Goal: Register for event/course

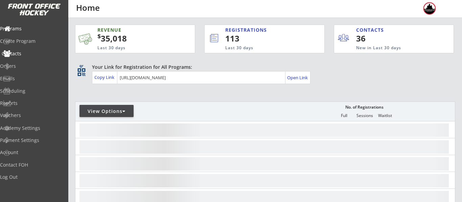
select select ""Players""
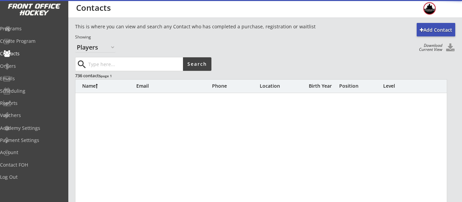
click at [143, 67] on input "input" at bounding box center [135, 64] width 96 height 14
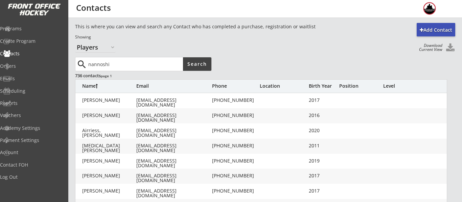
type input "nannoshi"
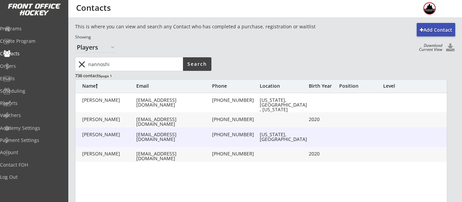
click at [169, 138] on div "Nannoshi, Lance lancenannoshi@yahoo.com (248) 933-2383 Michigan, United States" at bounding box center [261, 137] width 372 height 19
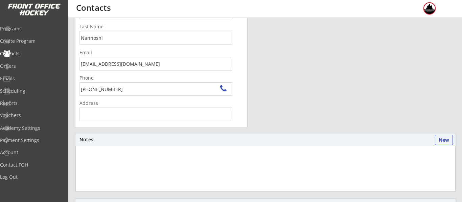
scroll to position [69, 0]
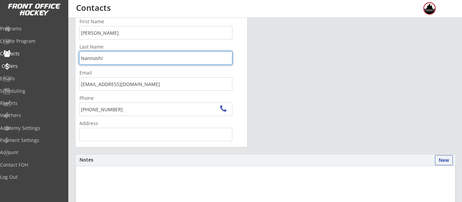
drag, startPoint x: 122, startPoint y: 61, endPoint x: 24, endPoint y: 63, distance: 97.7
click at [24, 63] on body "REVENUE $ 35,018 Last 30 days REGISTRATIONS 113 Last 30 days CONTACTS 36 New in…" at bounding box center [231, 32] width 462 height 202
click at [32, 62] on div "Orders" at bounding box center [32, 67] width 64 height 12
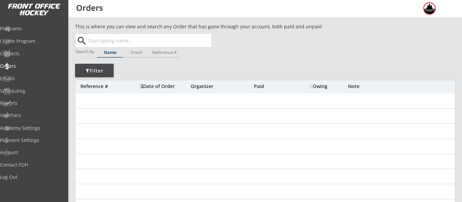
click at [155, 43] on input "text" at bounding box center [149, 41] width 124 height 14
paste input "Nannoshi"
type input "Nannoshi"
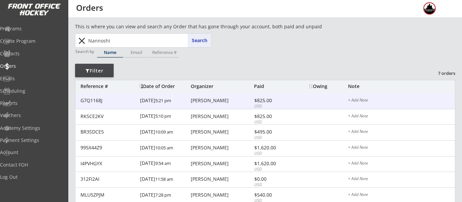
click at [223, 104] on div "G7Q1168J 9/07/25 5:21 pm Lance Nannoshi $825.00 USD + Add Note" at bounding box center [264, 102] width 379 height 16
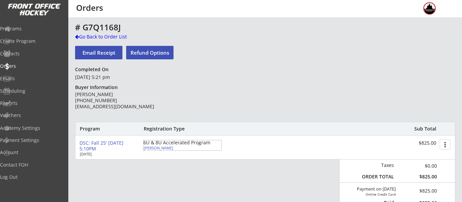
click at [164, 148] on div "Alex Nannoshi" at bounding box center [181, 148] width 75 height 4
select select ""Youth S/M""
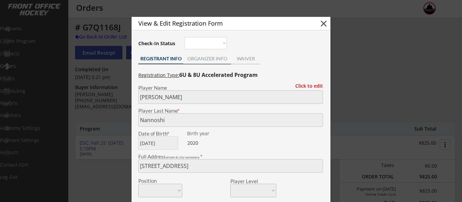
click at [200, 63] on div "ORGANIZER INFO" at bounding box center [207, 59] width 48 height 10
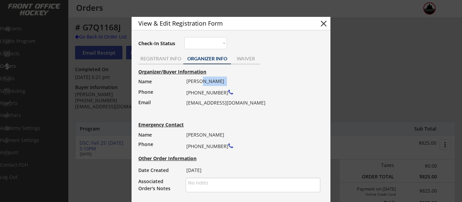
drag, startPoint x: 227, startPoint y: 80, endPoint x: 201, endPoint y: 82, distance: 25.8
click at [201, 82] on div "Lance Nannoshi (248) 933-2383 lancenannoshi@yahoo.com" at bounding box center [250, 92] width 129 height 31
click at [170, 58] on div "REGISTRANT INFO" at bounding box center [160, 58] width 45 height 5
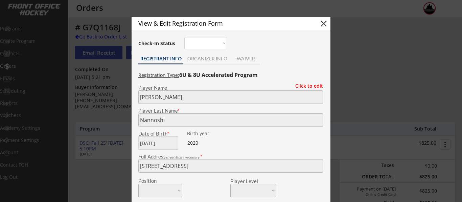
click at [123, 155] on body "REVENUE $ 35,018 Last 30 days REGISTRATIONS 113 Last 30 days CONTACTS 36 New in…" at bounding box center [231, 101] width 462 height 202
click at [324, 25] on button "close" at bounding box center [323, 24] width 10 height 10
select select ""PLACEHOLDER_1427118222253""
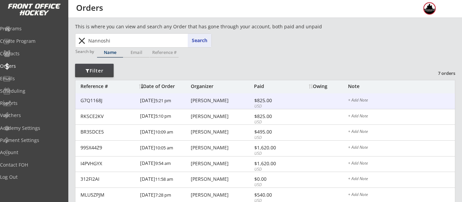
click at [203, 98] on div "[PERSON_NAME]" at bounding box center [222, 100] width 62 height 5
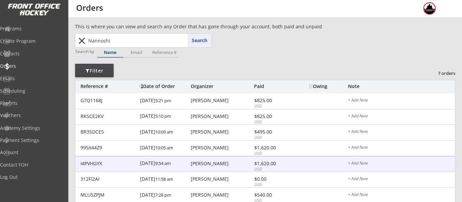
click at [220, 162] on div "[PERSON_NAME]" at bounding box center [222, 164] width 62 height 5
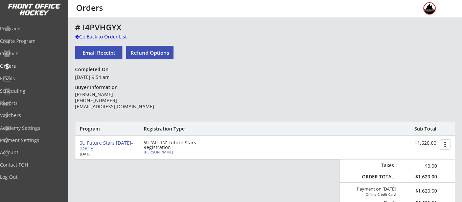
click at [154, 151] on div "Nicholas Nannoshi" at bounding box center [181, 152] width 75 height 4
type input "Nicholas"
type input "Nannoshi"
type input "08/02/2020"
type input "Winchester, VA 22601, USA"
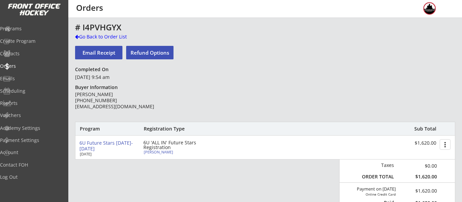
select select ""Youth S/M""
type input "Nick nannoshi"
type input "(248) 790-0747"
type input "2020"
type input "15, 5, 2"
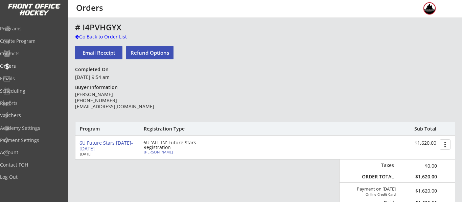
select select ""Youth S/M""
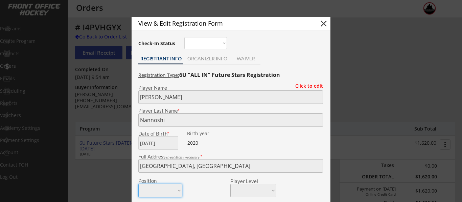
click at [326, 24] on button "close" at bounding box center [323, 24] width 10 height 10
select select ""PLACEHOLDER_1427118222253""
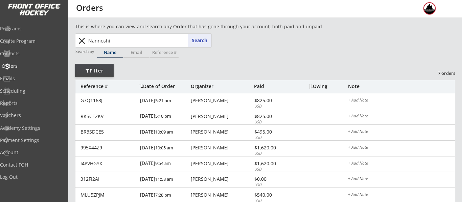
click at [33, 72] on div "Orders" at bounding box center [32, 67] width 64 height 12
click at [32, 78] on div "Emails" at bounding box center [32, 78] width 61 height 5
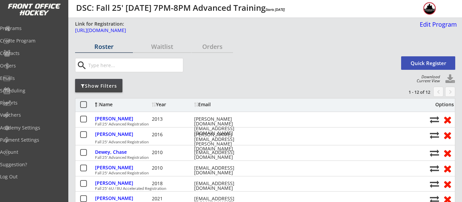
click at [139, 62] on input "input" at bounding box center [135, 65] width 96 height 14
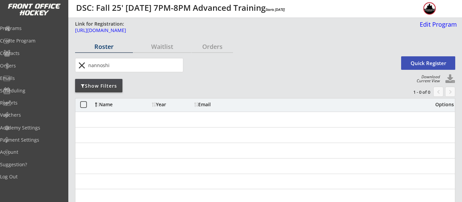
type input "nannoshi"
click at [33, 62] on div "Orders" at bounding box center [32, 66] width 64 height 12
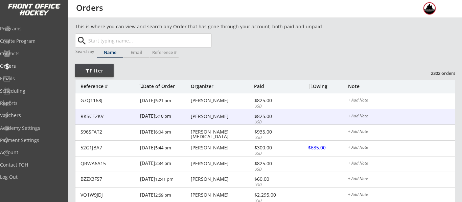
click at [213, 116] on div "Raquel Nannoshi" at bounding box center [222, 116] width 62 height 5
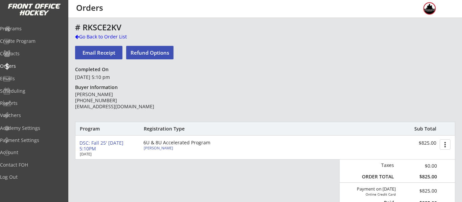
click at [165, 147] on div "Nicholas Nannoshi" at bounding box center [181, 148] width 75 height 4
select select ""Youth S/M""
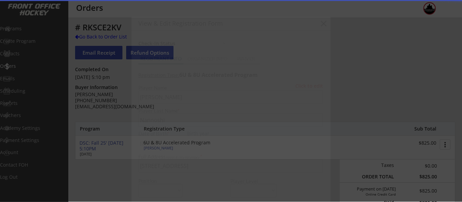
type input "2020"
type input "Future stars"
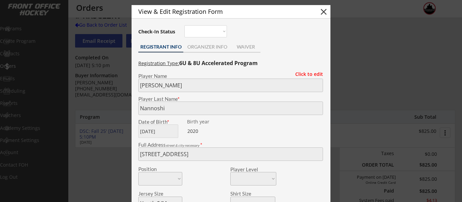
scroll to position [12, 0]
click at [208, 48] on div "ORGANIZER INFO" at bounding box center [207, 46] width 48 height 5
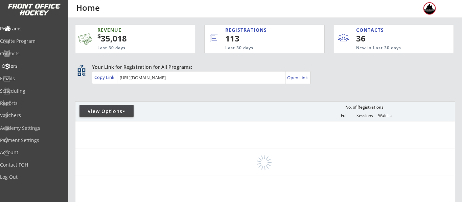
click at [31, 66] on div "Orders" at bounding box center [32, 66] width 61 height 5
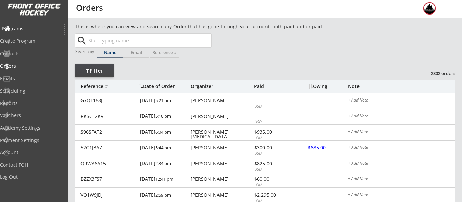
click at [21, 29] on div "Programs" at bounding box center [32, 28] width 61 height 5
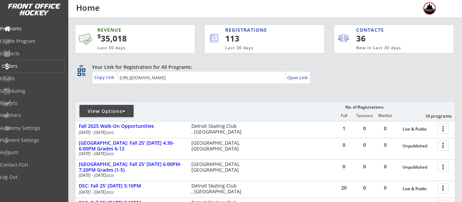
click at [22, 67] on div "Orders" at bounding box center [32, 66] width 61 height 5
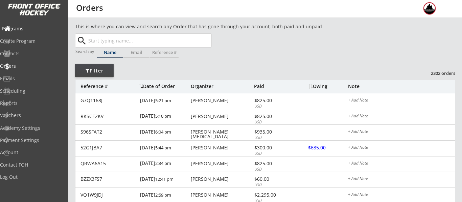
click at [32, 28] on div "Programs" at bounding box center [32, 28] width 61 height 5
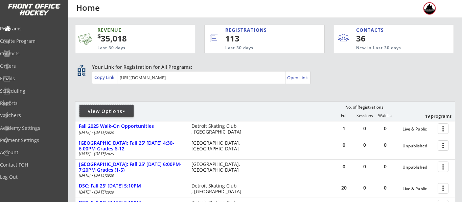
click at [118, 107] on div "View Options" at bounding box center [106, 111] width 54 height 12
select select ""Upcoming Programs""
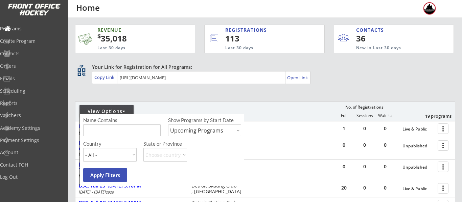
click at [122, 132] on input "input" at bounding box center [121, 131] width 77 height 12
type input "thursday"
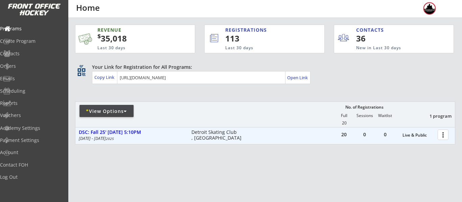
click at [446, 135] on div at bounding box center [444, 135] width 12 height 12
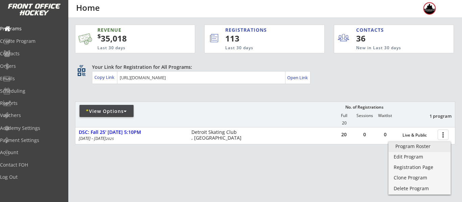
click at [423, 145] on div "Program Roster" at bounding box center [419, 146] width 48 height 5
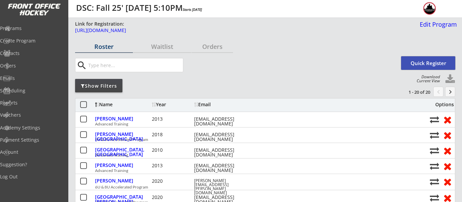
click at [435, 59] on button "Quick Register" at bounding box center [428, 63] width 54 height 14
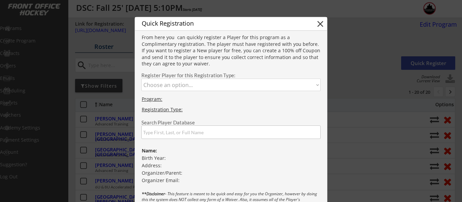
click at [226, 79] on select "Choose an option... Advanced Training 6U & 8U Accelerated Program" at bounding box center [230, 85] width 179 height 13
select select ""1348695171700984260__LOOKUP__1745864251960x389726881660796900""
click at [141, 79] on select "Choose an option... Advanced Training 6U & 8U Accelerated Program" at bounding box center [230, 85] width 179 height 13
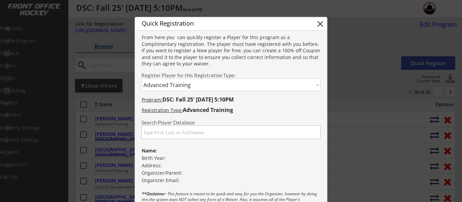
click at [194, 128] on input "input" at bounding box center [230, 133] width 179 height 14
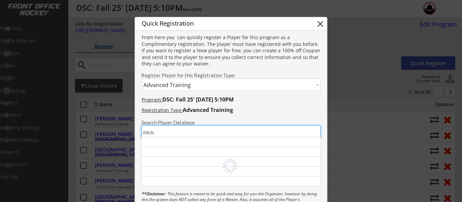
type input "ilitch"
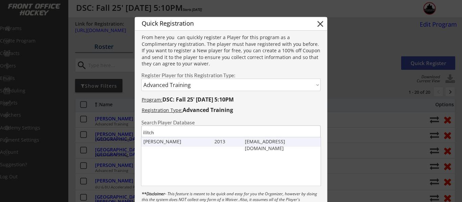
click at [163, 144] on div "Lucas Ilitch" at bounding box center [177, 142] width 68 height 7
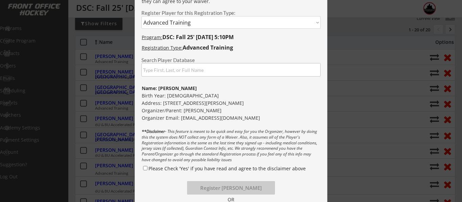
scroll to position [60, 0]
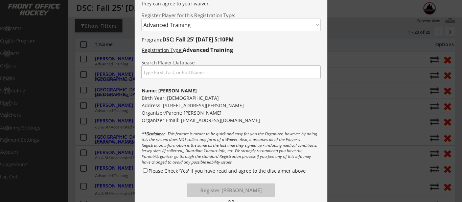
click at [143, 170] on input "Please Check 'Yes' if you have read and agree to the disclaimer above" at bounding box center [145, 171] width 4 height 4
checkbox input "true"
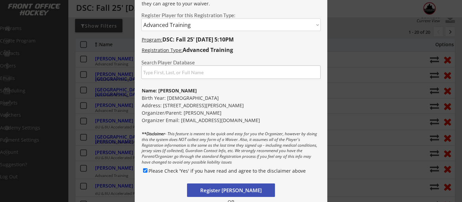
click at [234, 192] on button "Register Lucas Ilitch" at bounding box center [231, 191] width 88 height 14
select select ""PLACEHOLDER_1427118222253""
checkbox input "false"
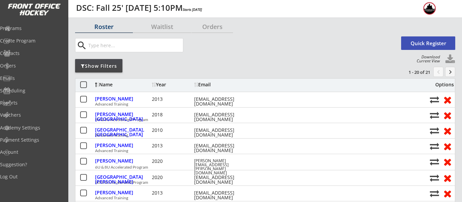
scroll to position [18, 0]
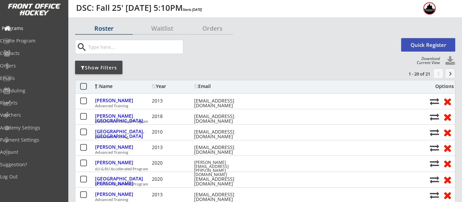
click at [25, 29] on div "Programs" at bounding box center [32, 28] width 61 height 5
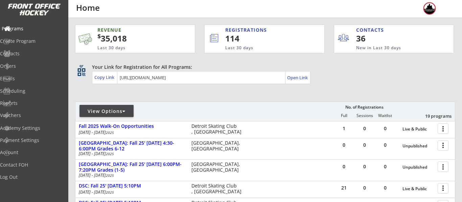
click at [24, 28] on div "Programs" at bounding box center [32, 28] width 61 height 5
click at [34, 70] on div "Orders" at bounding box center [32, 67] width 64 height 12
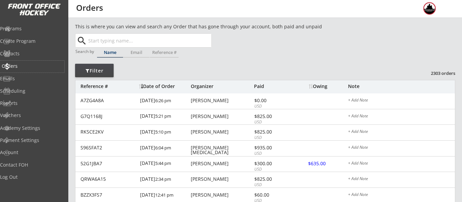
click at [32, 62] on div "Orders" at bounding box center [32, 67] width 64 height 12
click at [36, 26] on div "Programs" at bounding box center [32, 28] width 61 height 5
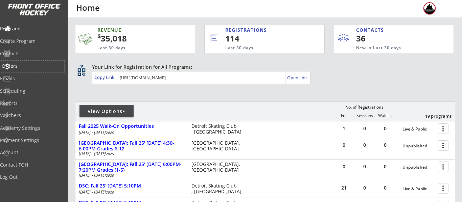
click at [24, 64] on div "Orders" at bounding box center [32, 66] width 61 height 5
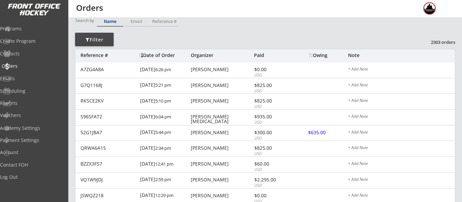
scroll to position [32, 0]
drag, startPoint x: 36, startPoint y: 28, endPoint x: 53, endPoint y: 32, distance: 17.5
click at [37, 29] on div "Programs" at bounding box center [32, 28] width 61 height 5
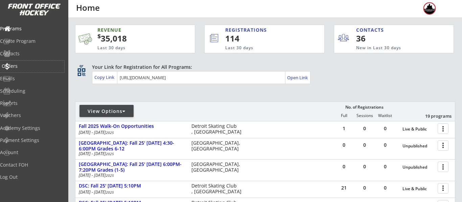
click at [29, 62] on div "Orders" at bounding box center [32, 67] width 64 height 12
